Goal: Use online tool/utility: Use online tool/utility

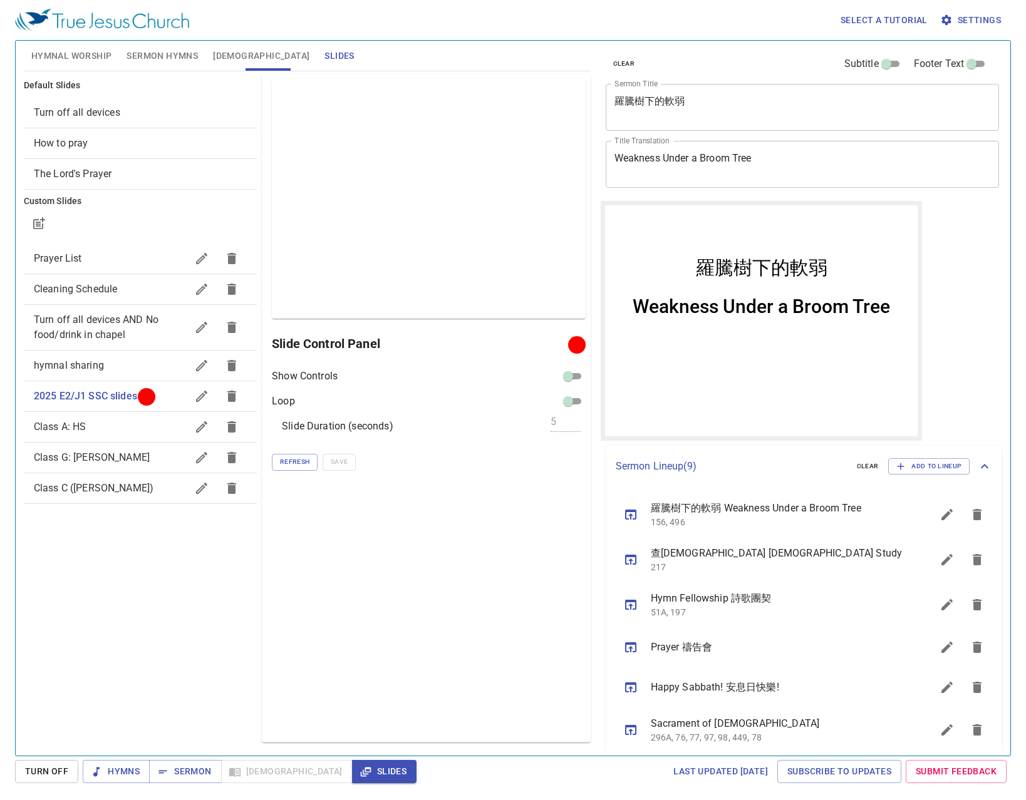
scroll to position [142, 0]
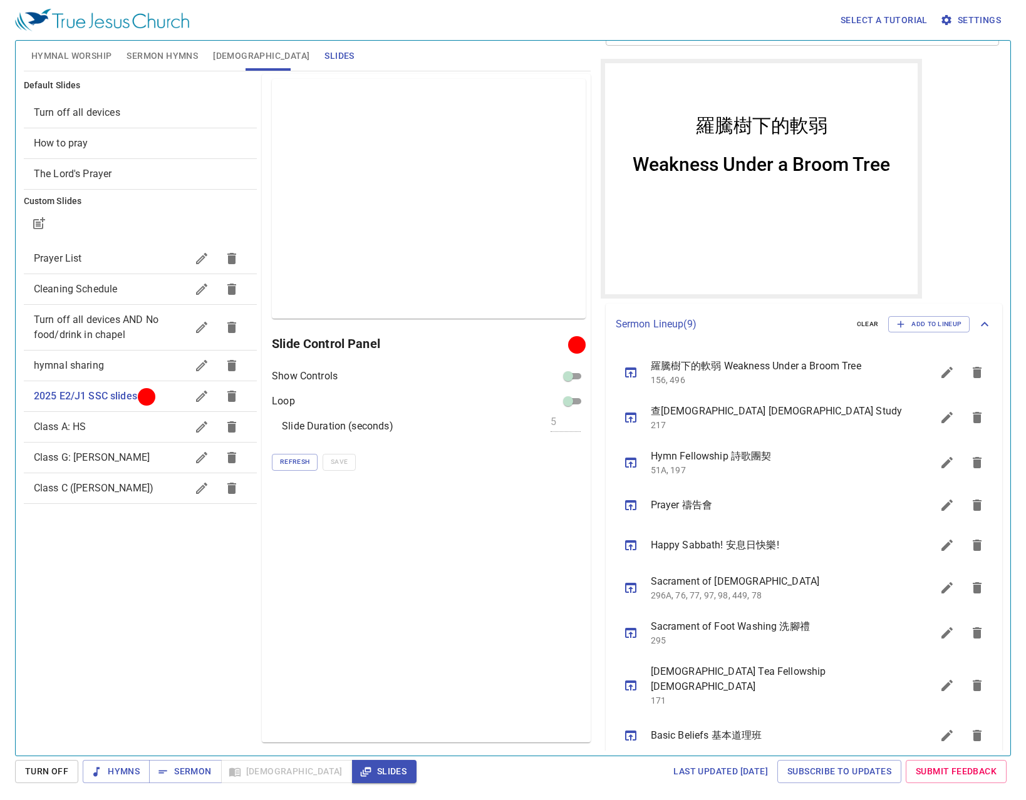
click at [581, 38] on div "Select a tutorial Settings" at bounding box center [510, 20] width 991 height 40
click at [519, 526] on div "Preview Only Slide Control Panel Show Controls Loop Slide Duration (seconds) 5 …" at bounding box center [426, 408] width 328 height 669
click at [296, 451] on div "Show Controls Loop Slide Duration (seconds) 5 Refresh Save" at bounding box center [428, 419] width 313 height 101
click at [283, 459] on span "Refresh" at bounding box center [294, 462] width 29 height 11
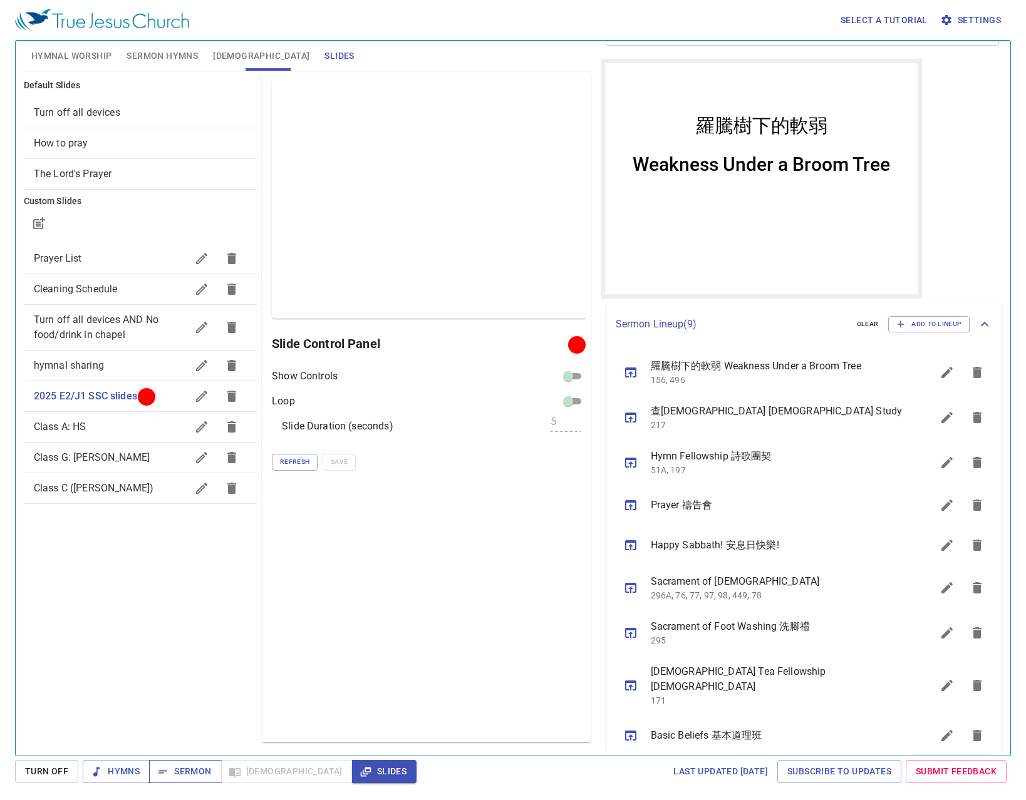
click at [185, 777] on span "Sermon" at bounding box center [185, 772] width 52 height 16
click at [458, 580] on div "Preview Only Slide Control Panel Project Show Controls Loop Slide Duration (sec…" at bounding box center [426, 408] width 328 height 669
drag, startPoint x: 423, startPoint y: 616, endPoint x: 365, endPoint y: 618, distance: 58.9
click at [419, 616] on div "Preview Only Slide Control Panel Project Show Controls Loop Slide Duration (sec…" at bounding box center [426, 408] width 328 height 669
